Goal: Task Accomplishment & Management: Manage account settings

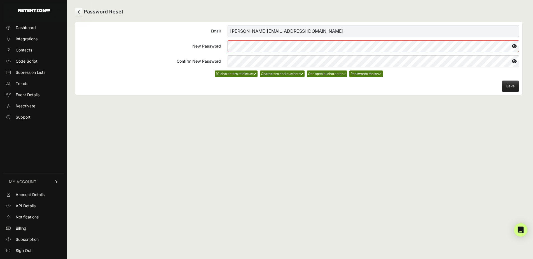
click at [502, 90] on button "Save" at bounding box center [510, 86] width 17 height 11
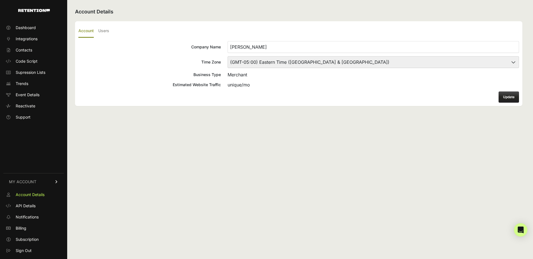
click at [277, 62] on select "(GMT-10:00) America/Adak (GMT-10:00) Hawaii (GMT-09:00) Alaska (GMT-09:00) Amer…" at bounding box center [373, 62] width 291 height 12
select select "Pacific Time (US & Canada)"
click at [228, 56] on select "(GMT-10:00) America/Adak (GMT-10:00) Hawaii (GMT-09:00) Alaska (GMT-09:00) Amer…" at bounding box center [373, 62] width 291 height 12
click at [507, 96] on button "Update" at bounding box center [508, 97] width 20 height 11
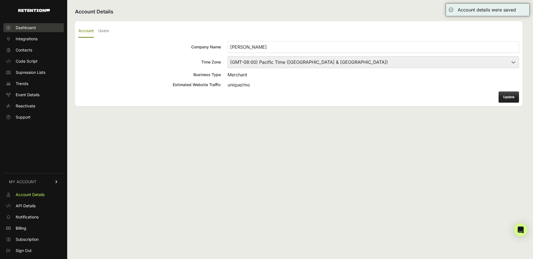
click at [32, 28] on span "Dashboard" at bounding box center [26, 28] width 20 height 6
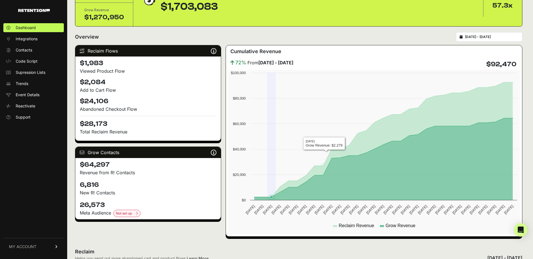
scroll to position [43, 0]
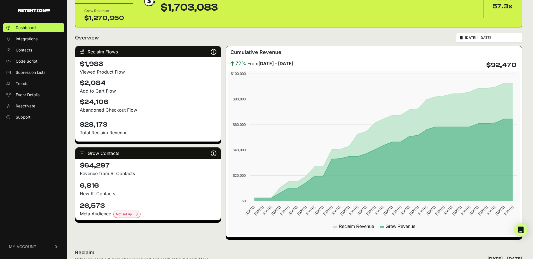
click at [484, 37] on input "[DATE] - [DATE]" at bounding box center [492, 38] width 54 height 4
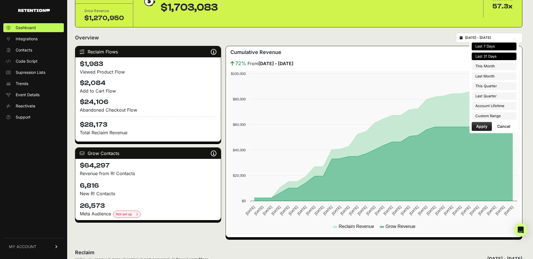
click at [488, 48] on li "Last 7 Days" at bounding box center [494, 47] width 45 height 8
type input "[DATE] - [DATE]"
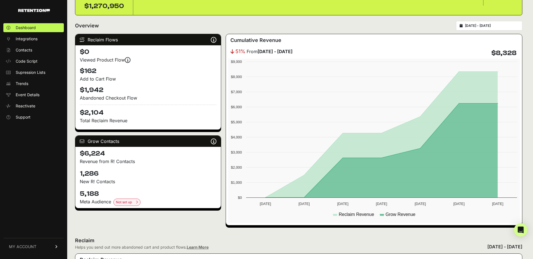
scroll to position [64, 0]
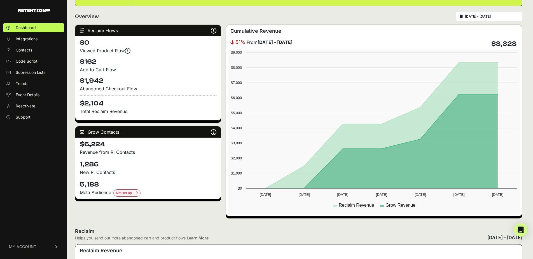
click at [86, 189] on div "Meta Audience Not set up Set up Meta Audiences Elevate your meta ad game! [DOMA…" at bounding box center [148, 193] width 137 height 8
click at [130, 178] on div "5,188 Meta Audience Not set up Set up Meta Audiences Elevate your meta ad game!…" at bounding box center [148, 188] width 146 height 21
click at [91, 170] on p "New R! Contacts" at bounding box center [148, 172] width 137 height 7
click at [132, 172] on p "New R! Contacts" at bounding box center [148, 172] width 137 height 7
click at [15, 94] on link "Event Details" at bounding box center [33, 94] width 60 height 9
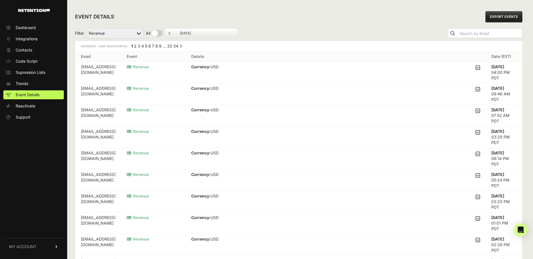
click at [502, 67] on strong "Sep 16 2025" at bounding box center [497, 66] width 13 height 5
click at [502, 81] on td "Sep 16 2025 04:00 PM PDT" at bounding box center [504, 73] width 36 height 22
click at [400, 27] on div "Filter Added to Cart Reclaim Checkout Started Reclaim Revenue Viewed Product Re…" at bounding box center [298, 33] width 447 height 15
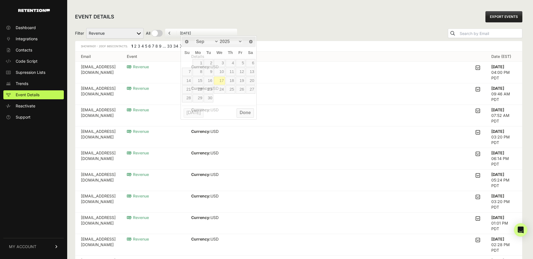
click at [199, 33] on input "September 17, 2025" at bounding box center [207, 33] width 54 height 4
click at [270, 29] on div "Filter Added to Cart Reclaim Checkout Started Reclaim Revenue Viewed Product Re…" at bounding box center [298, 33] width 447 height 15
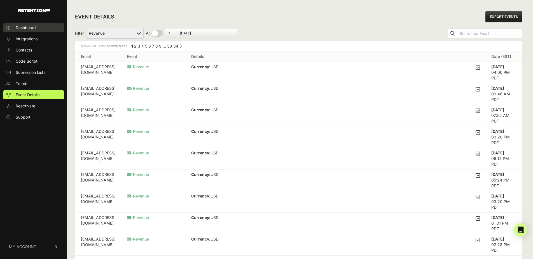
click at [27, 27] on span "Dashboard" at bounding box center [26, 28] width 20 height 6
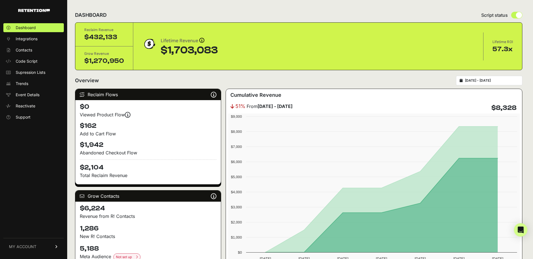
click at [488, 82] on input "2025-09-11 - 2025-09-17" at bounding box center [492, 80] width 54 height 4
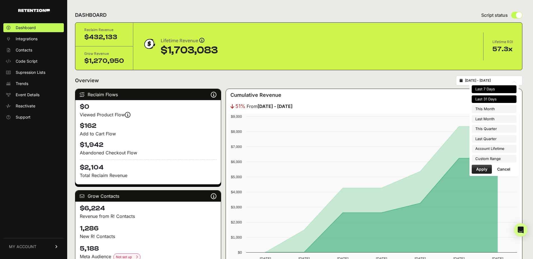
click at [480, 99] on li "Last 31 Days" at bounding box center [494, 99] width 45 height 8
type input "2025-08-18 - 2025-09-17"
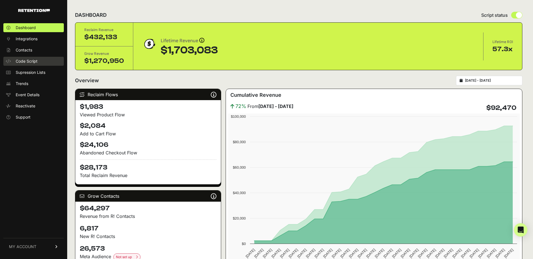
click at [31, 58] on link "Code Script" at bounding box center [33, 61] width 60 height 9
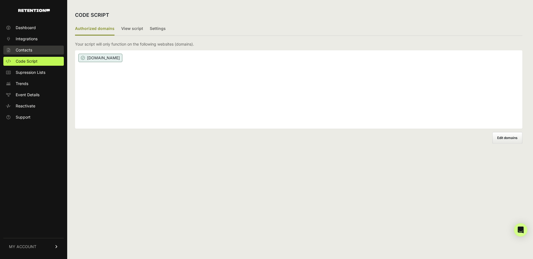
click at [30, 46] on link "Contacts" at bounding box center [33, 50] width 60 height 9
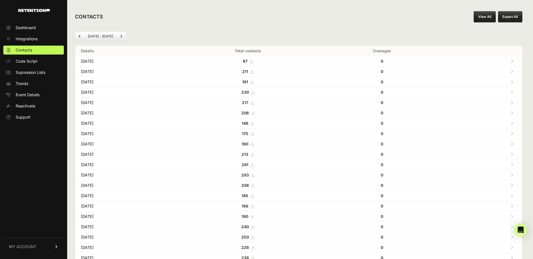
drag, startPoint x: 319, startPoint y: 31, endPoint x: 331, endPoint y: 33, distance: 12.4
click at [319, 31] on div "[DATE] - [DATE] Details Total contacts Overages [DATE] 87 0 [DATE] 211" at bounding box center [298, 210] width 463 height 368
click at [253, 24] on div "CONTACTS View All Export All" at bounding box center [298, 17] width 463 height 18
click at [251, 28] on div "[DATE] - [DATE] Details Total contacts Overages [DATE] 87 0 [DATE] 211" at bounding box center [298, 210] width 463 height 368
